Goal: Browse casually

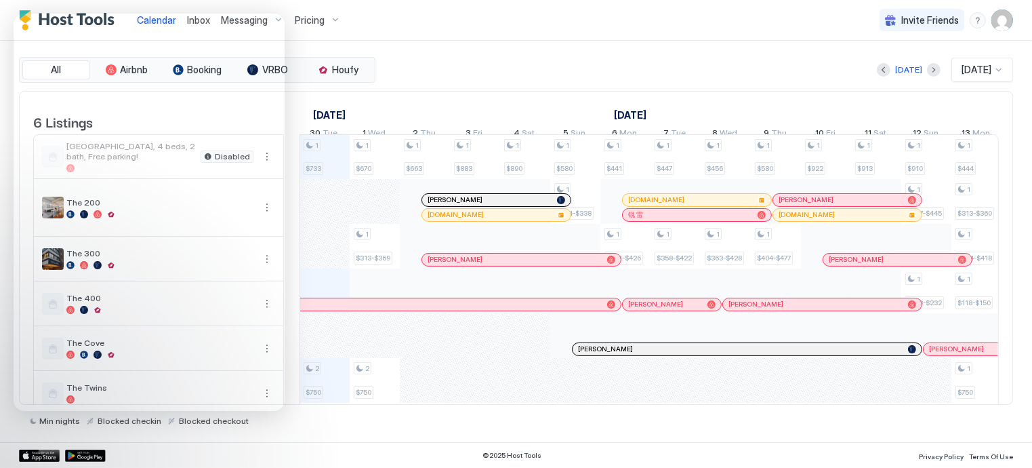
scroll to position [0, 753]
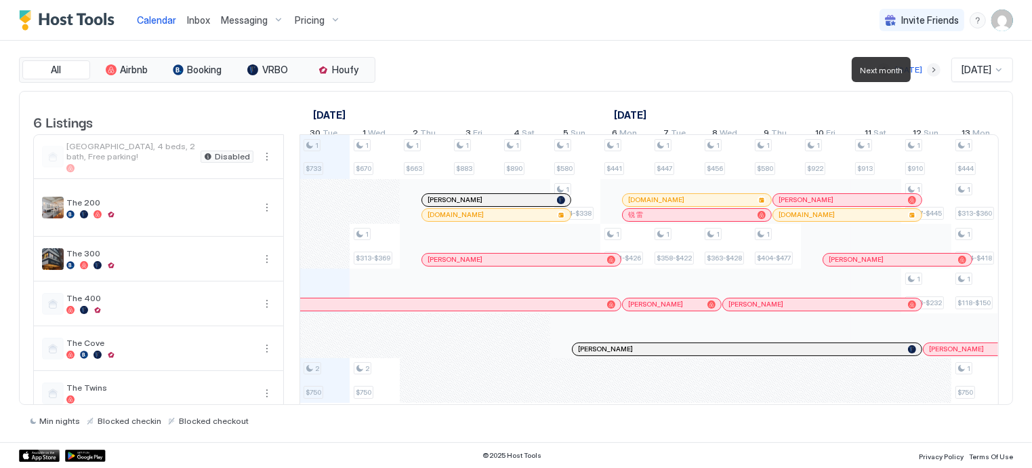
click at [927, 72] on button "Next month" at bounding box center [934, 70] width 14 height 14
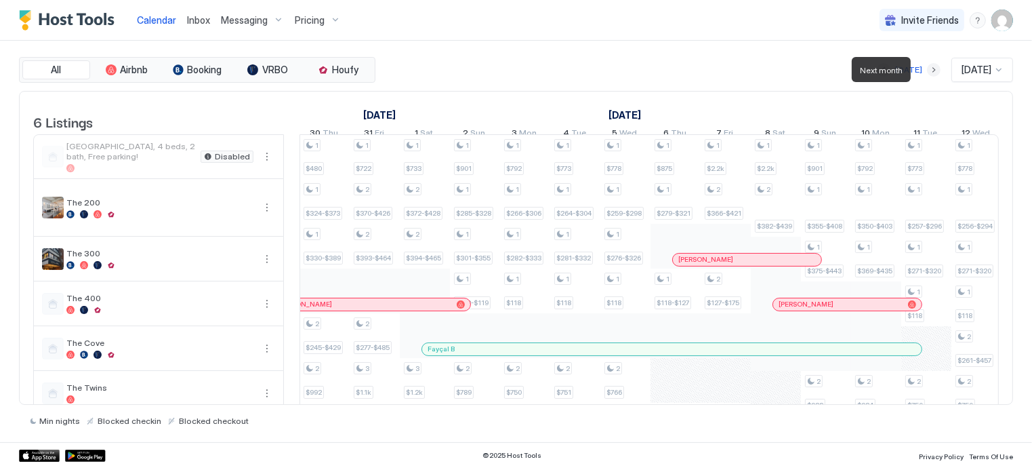
click at [927, 72] on button "Next month" at bounding box center [934, 70] width 14 height 14
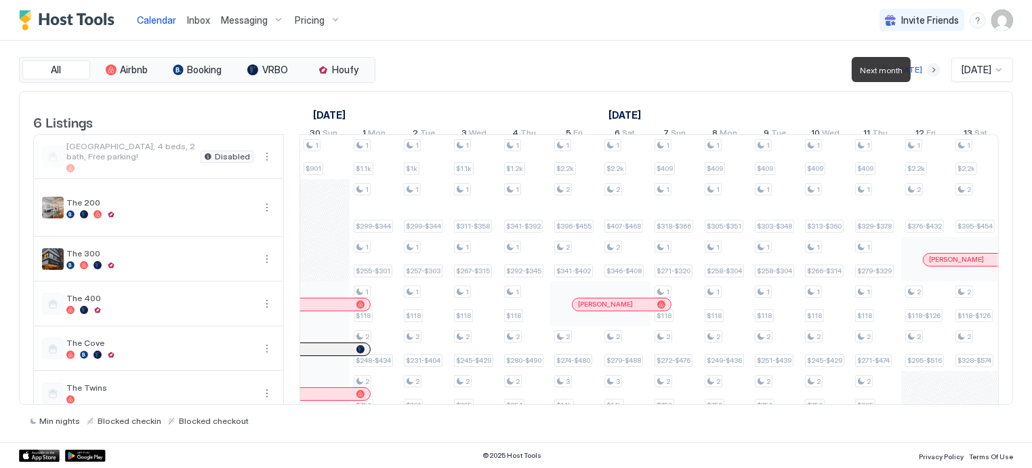
click at [927, 72] on button "Next month" at bounding box center [934, 70] width 14 height 14
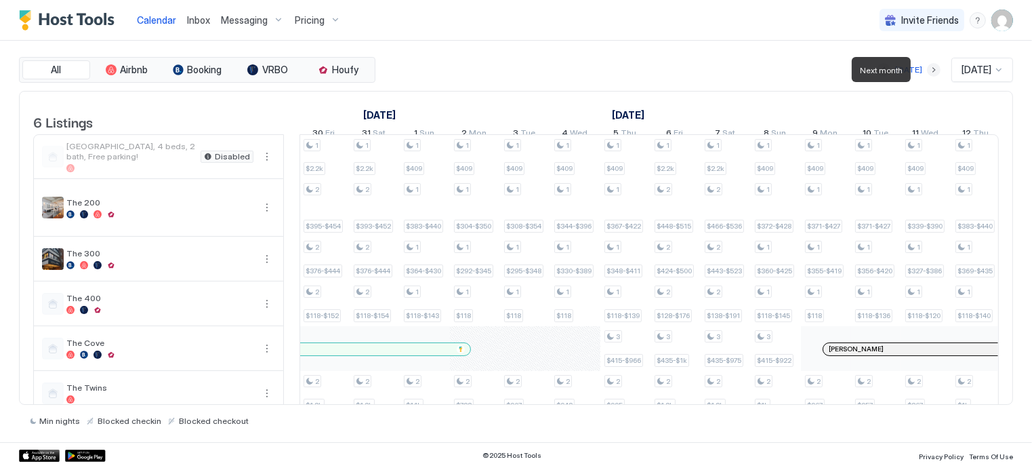
click at [927, 72] on button "Next month" at bounding box center [934, 70] width 14 height 14
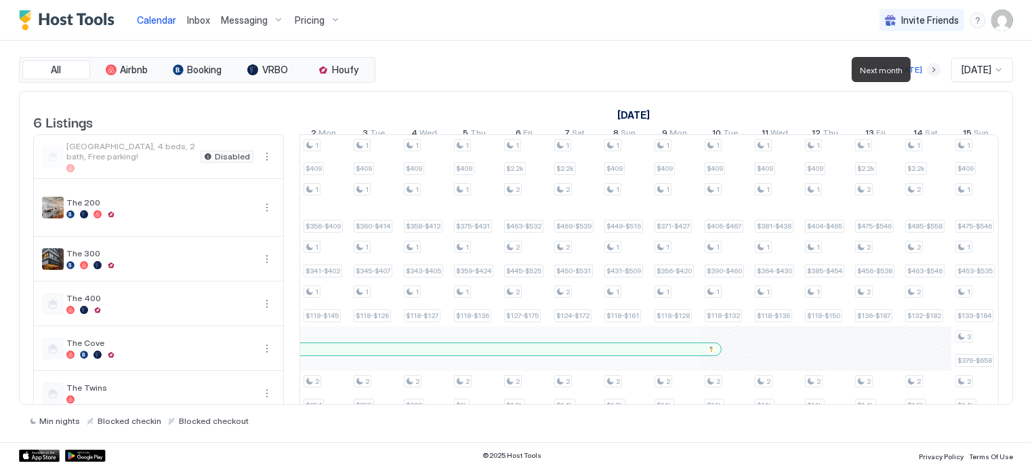
click at [927, 72] on button "Next month" at bounding box center [934, 70] width 14 height 14
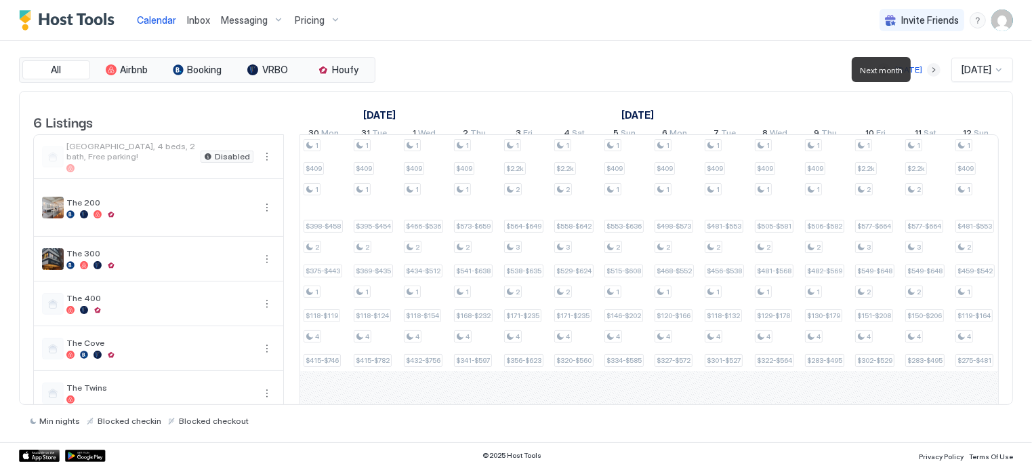
click at [927, 72] on button "Next month" at bounding box center [934, 70] width 14 height 14
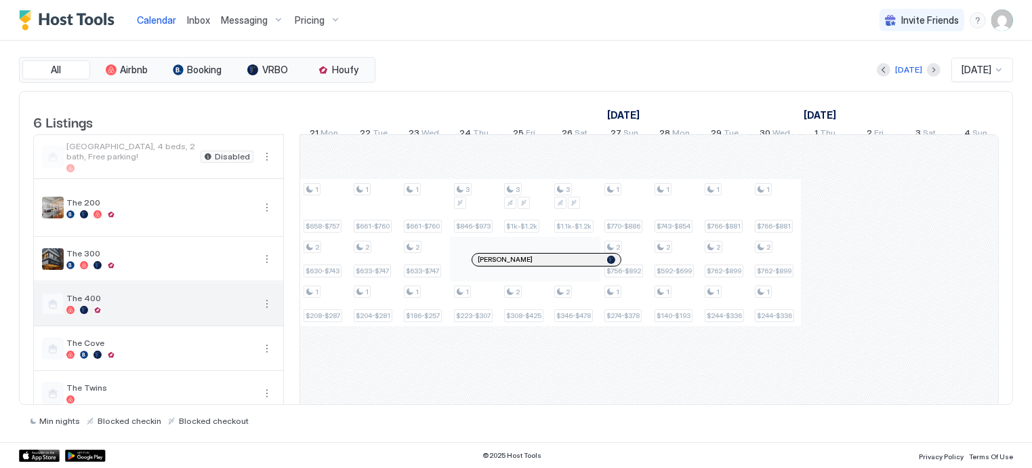
scroll to position [30, 0]
